Goal: Information Seeking & Learning: Learn about a topic

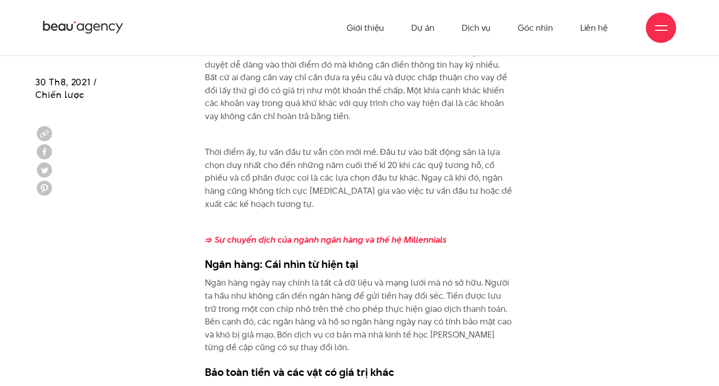
scroll to position [1773, 0]
click at [346, 241] on strong "=> Sự chuyển dịch của ngành ngân hàng và thế hệ Millennials" at bounding box center [326, 240] width 242 height 12
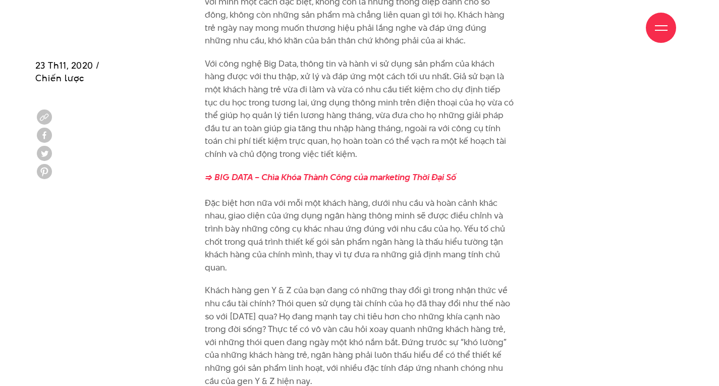
scroll to position [6014, 0]
